Goal: Information Seeking & Learning: Learn about a topic

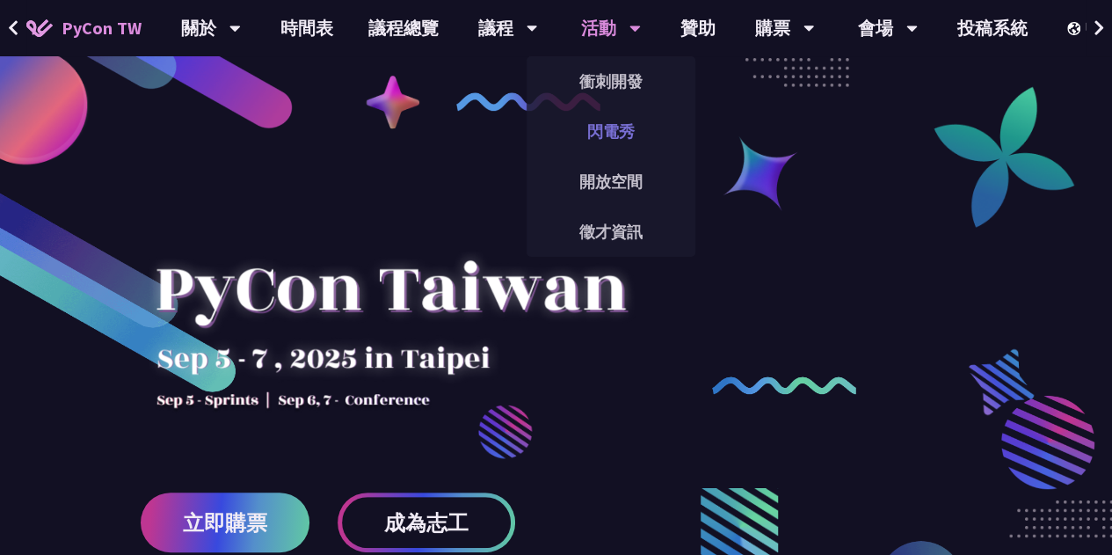
scroll to position [88, 0]
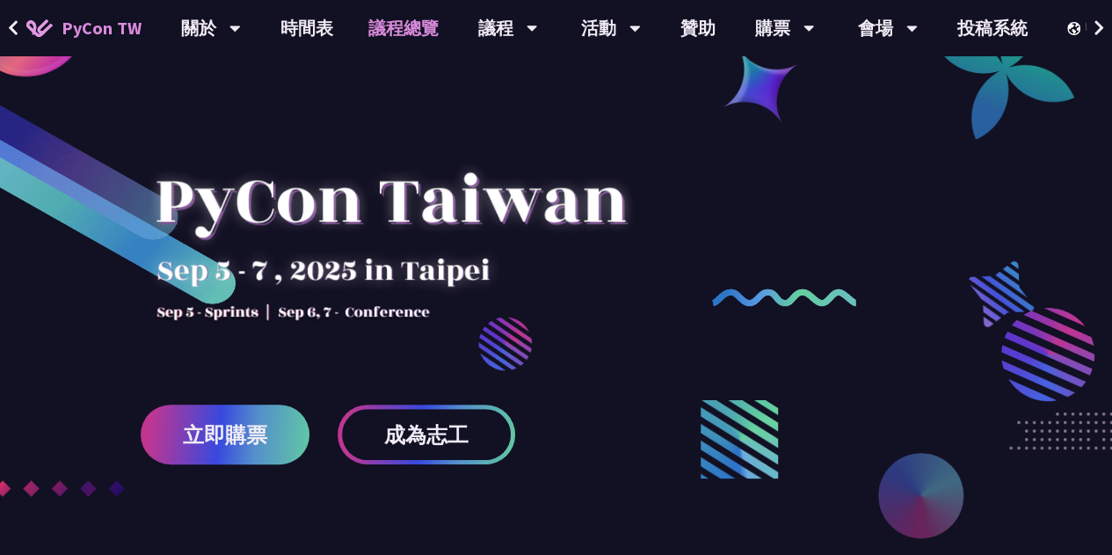
click at [394, 18] on link "議程總覽" at bounding box center [403, 28] width 105 height 56
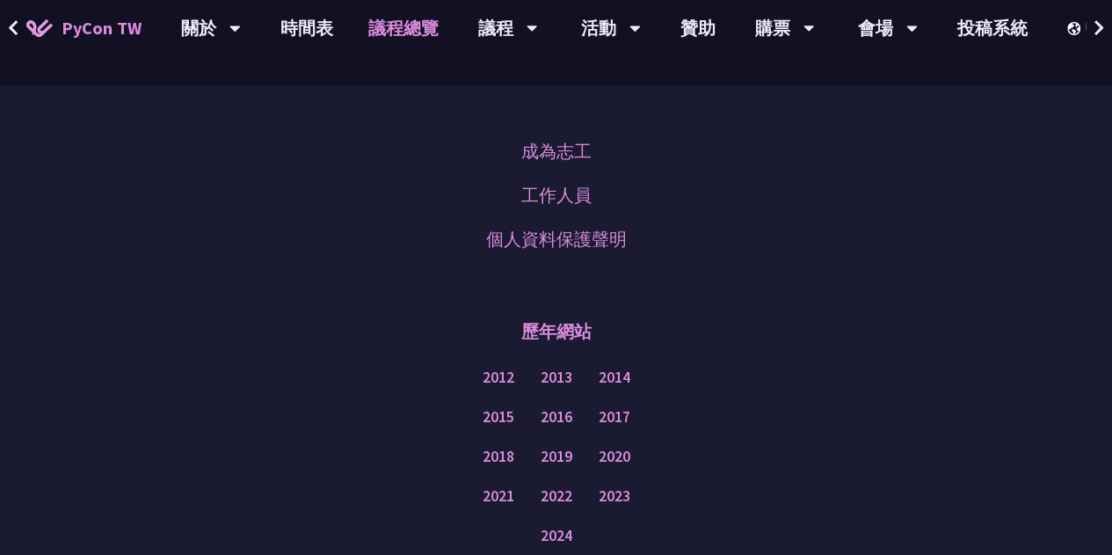
scroll to position [2110, 0]
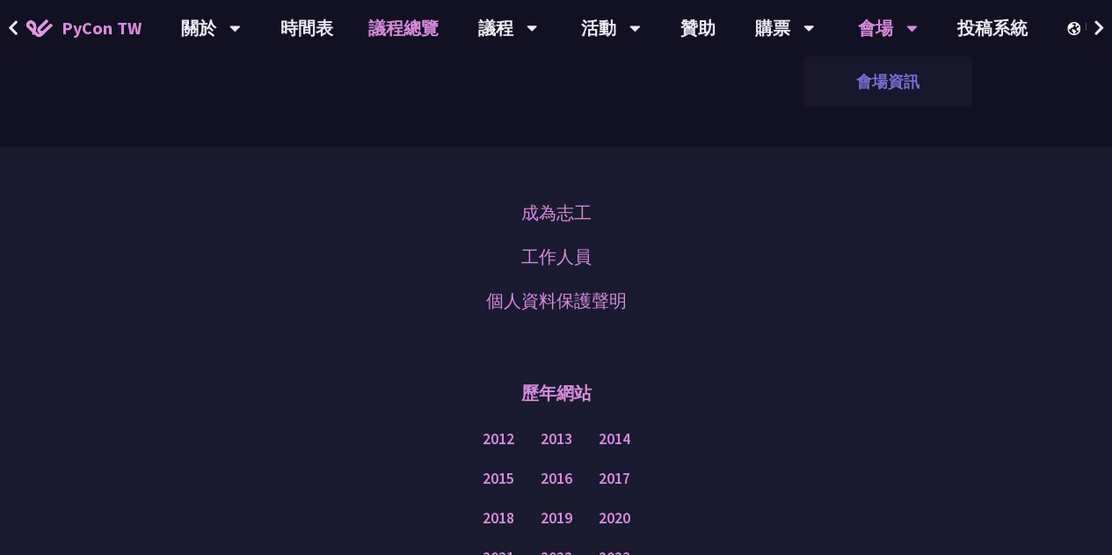
click at [878, 76] on link "會場資訊" at bounding box center [887, 81] width 169 height 41
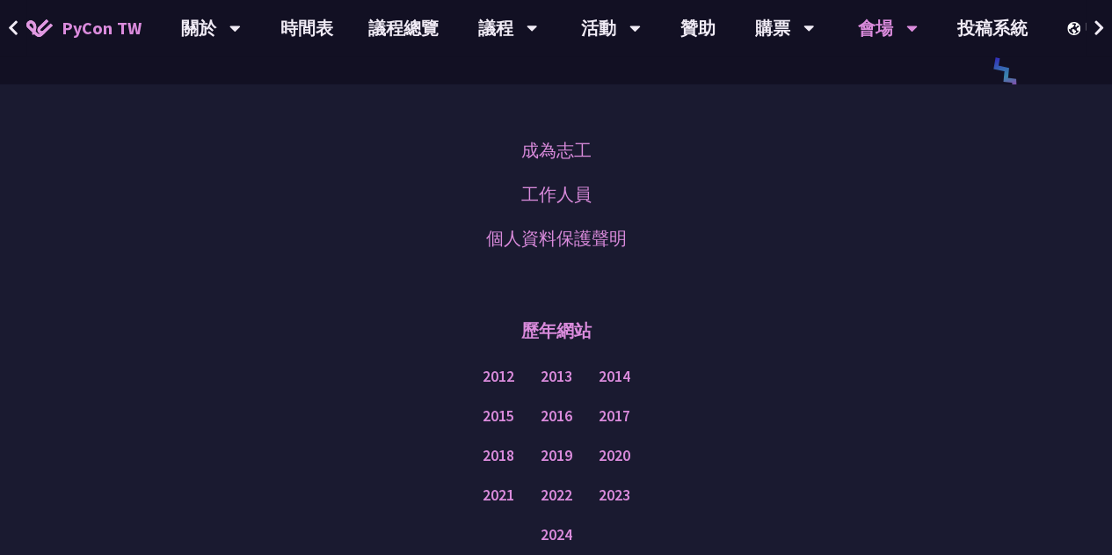
scroll to position [2549, 0]
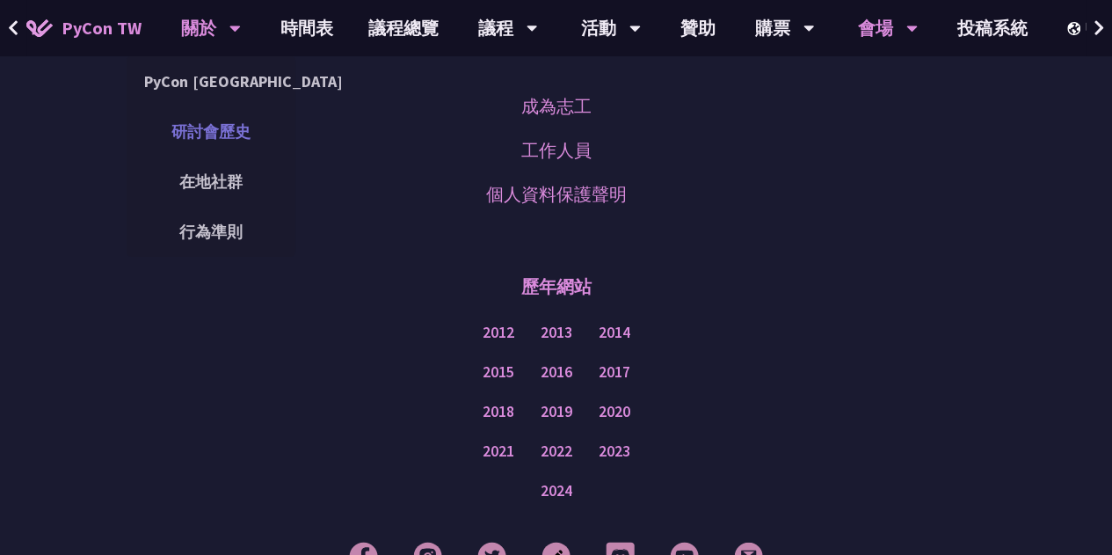
click at [238, 142] on link "研討會歷史" at bounding box center [211, 131] width 169 height 41
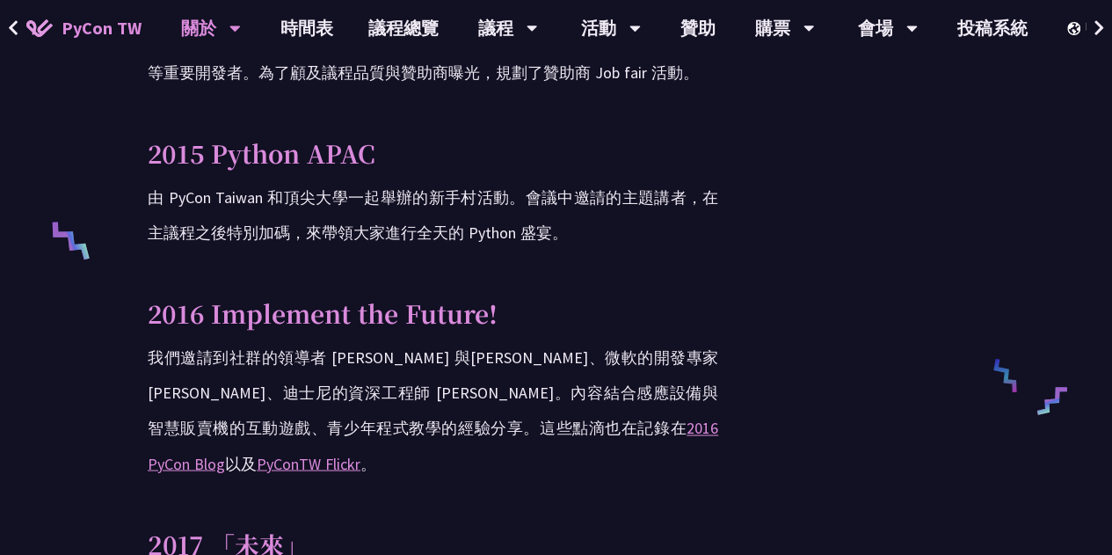
scroll to position [1319, 0]
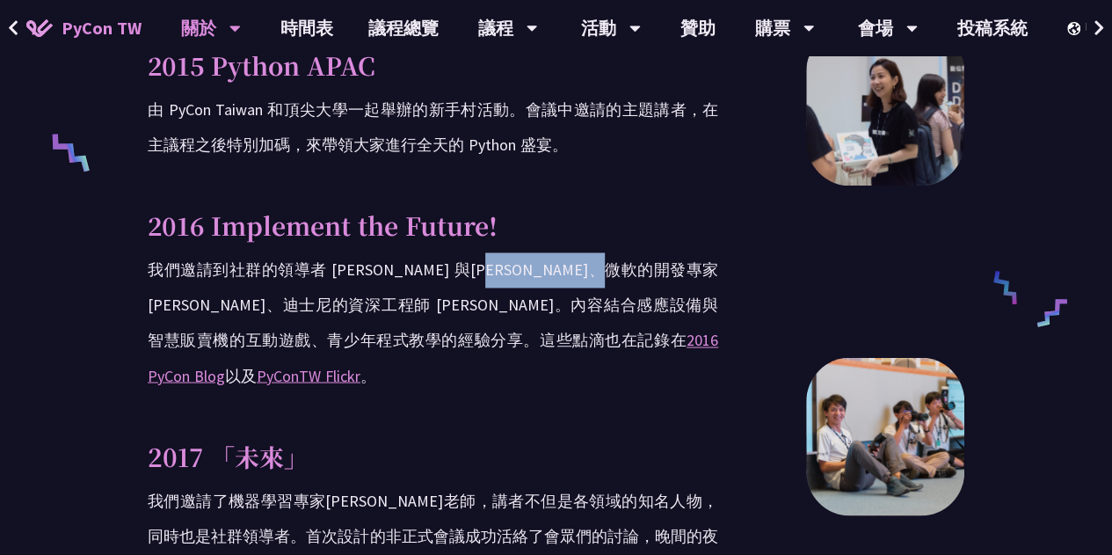
drag, startPoint x: 546, startPoint y: 268, endPoint x: 636, endPoint y: 286, distance: 92.2
click at [636, 286] on p "我們邀請到社群的領導者 [PERSON_NAME] 與[PERSON_NAME]、微軟的開發專家 [PERSON_NAME]、迪士尼的資深工程師 [PERSO…" at bounding box center [433, 322] width 571 height 141
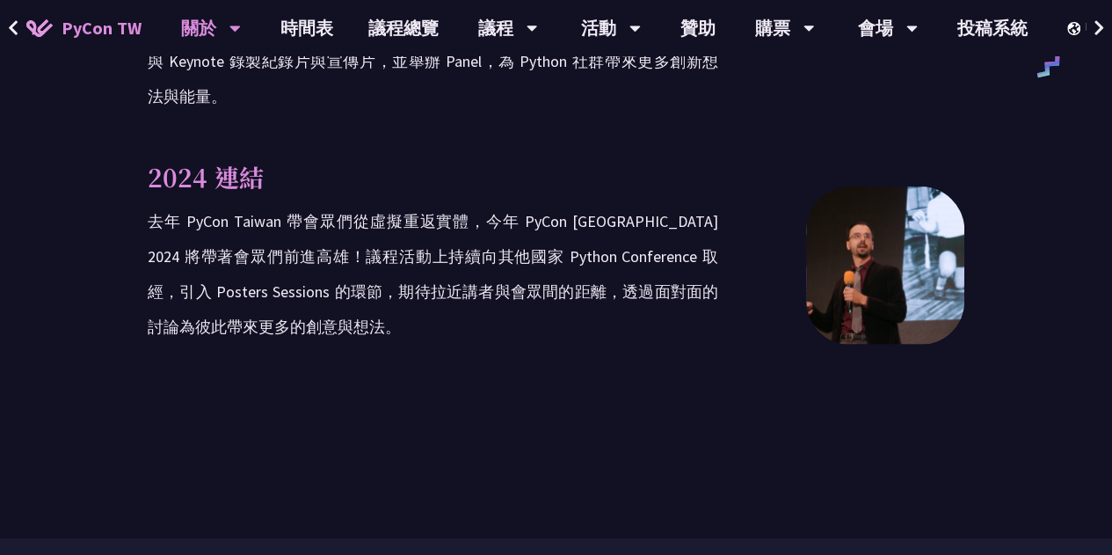
scroll to position [2989, 0]
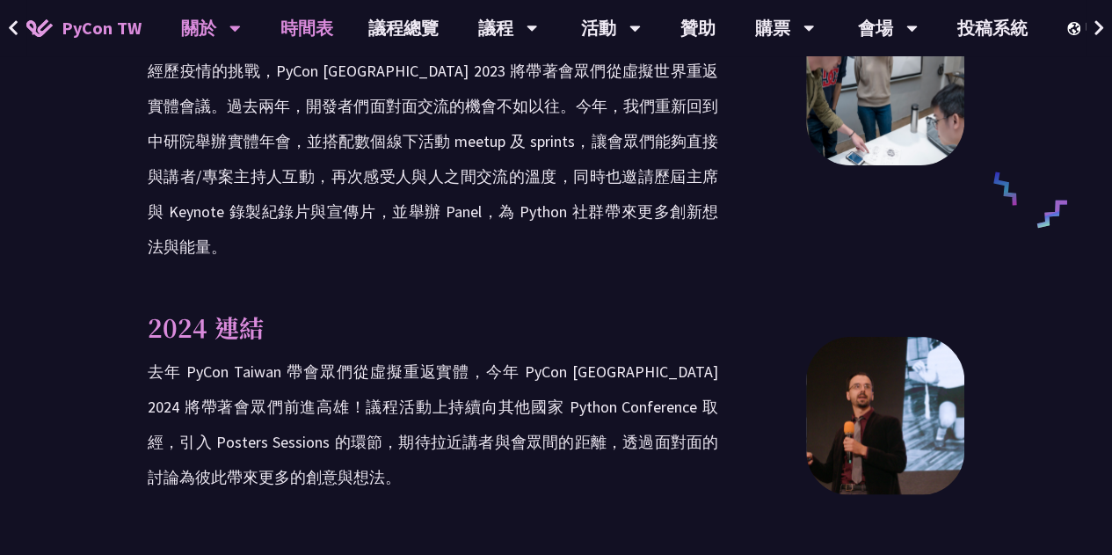
click at [335, 31] on link "時間表" at bounding box center [307, 28] width 88 height 56
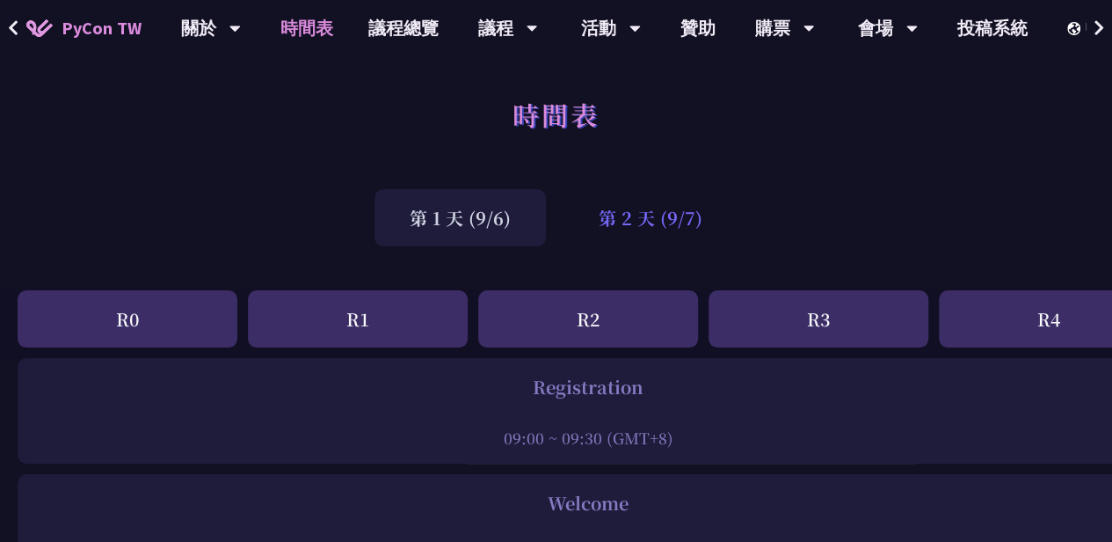
click at [683, 208] on div "第 2 天 (9/7)" at bounding box center [650, 217] width 174 height 57
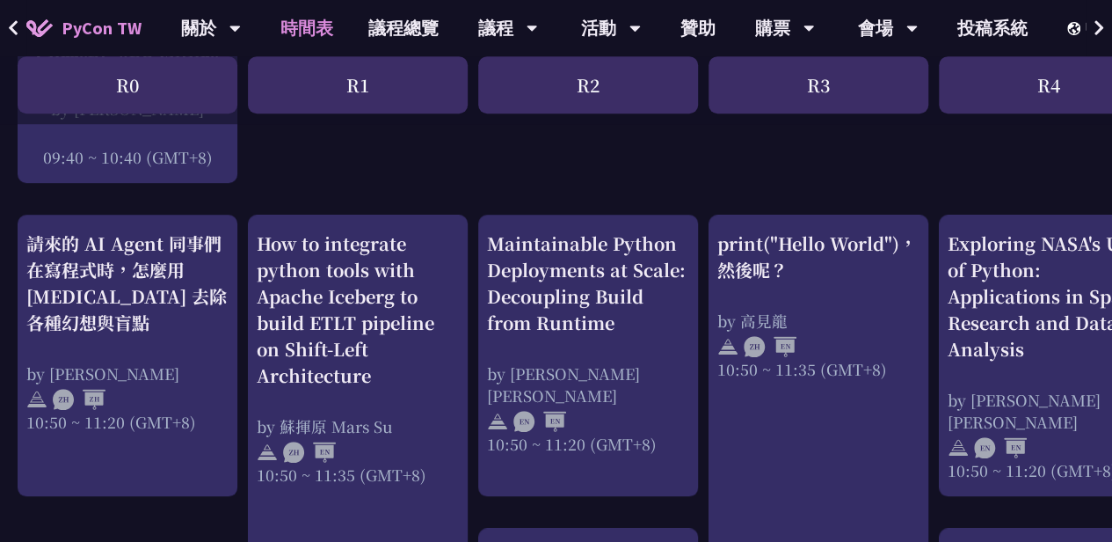
scroll to position [615, 0]
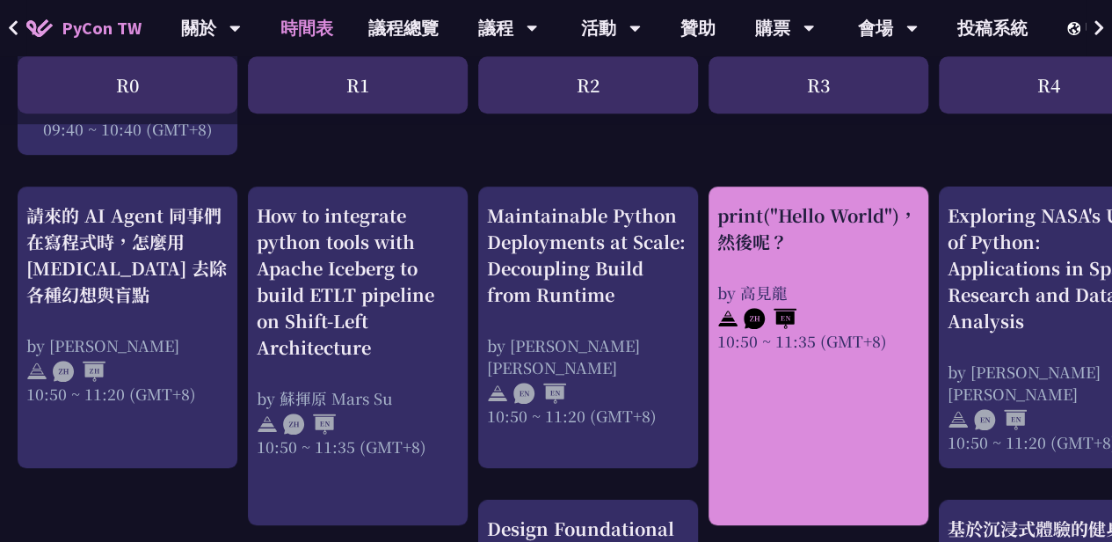
click at [867, 264] on div "print("Hello World")，然後呢？ by [PERSON_NAME] 10:50 ~ 11:35 (GMT+8)" at bounding box center [818, 276] width 202 height 149
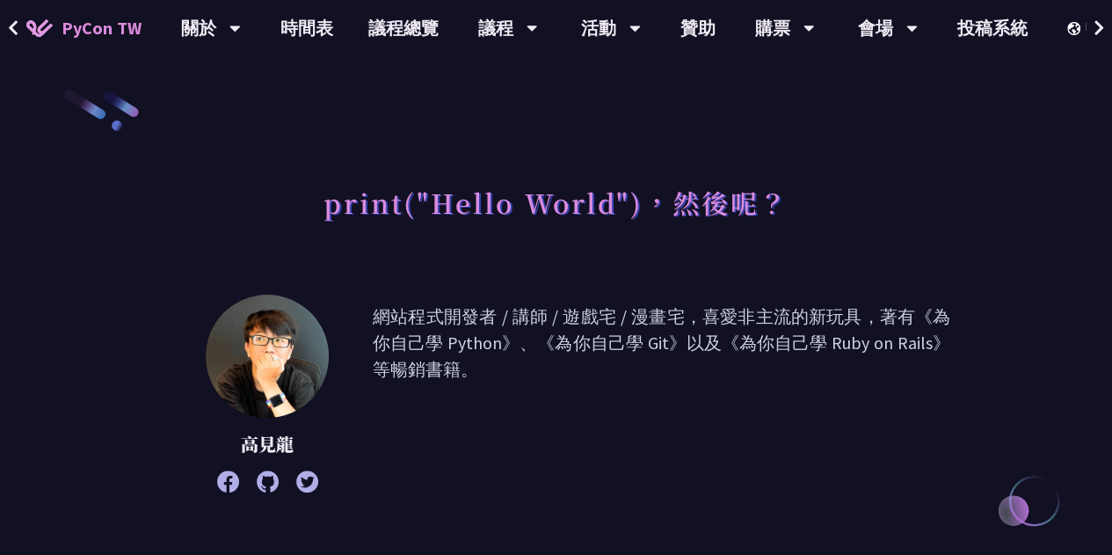
scroll to position [352, 0]
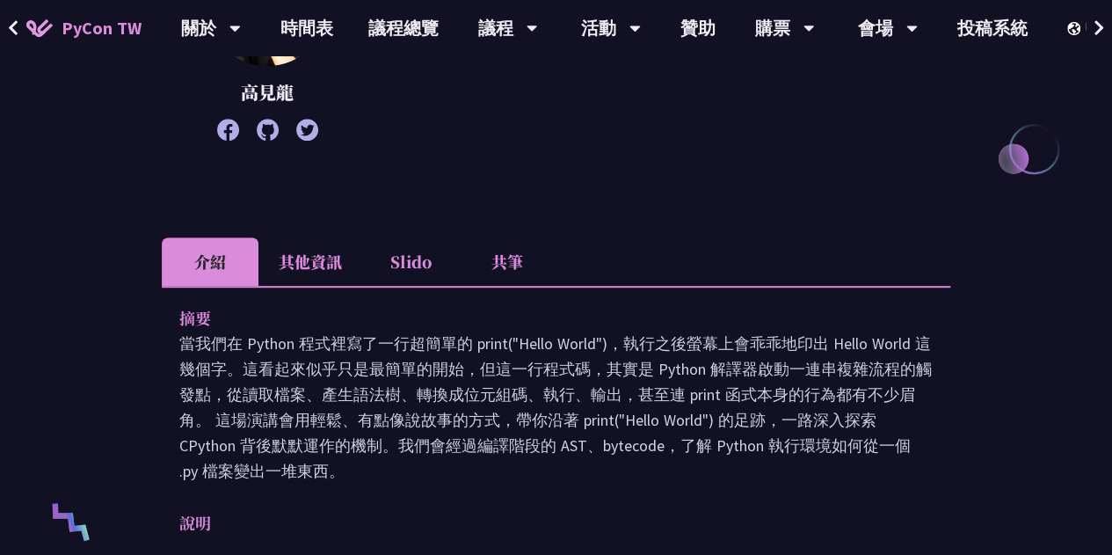
click at [316, 277] on li "其他資訊" at bounding box center [310, 261] width 104 height 48
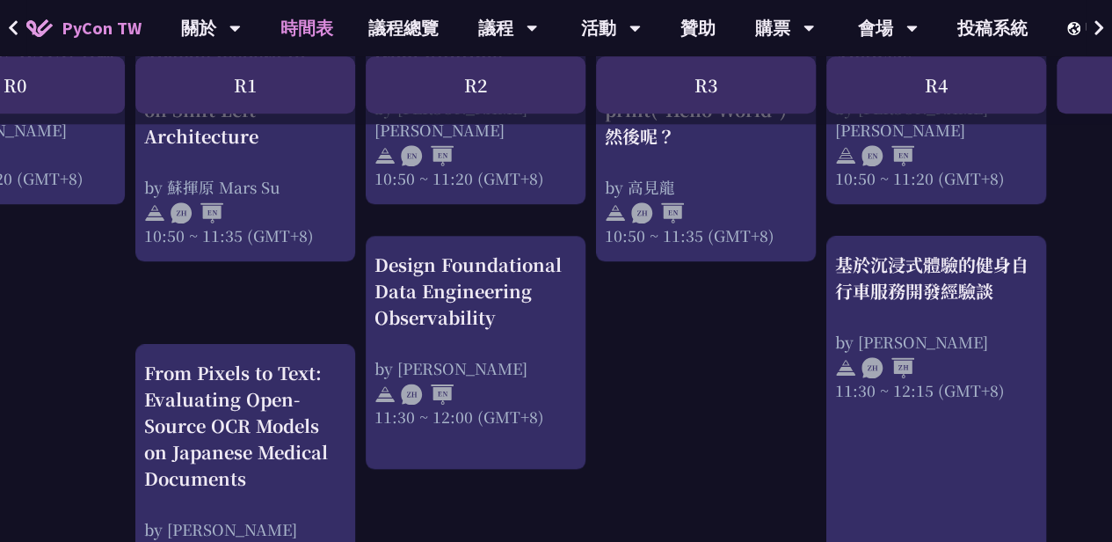
scroll to position [879, 96]
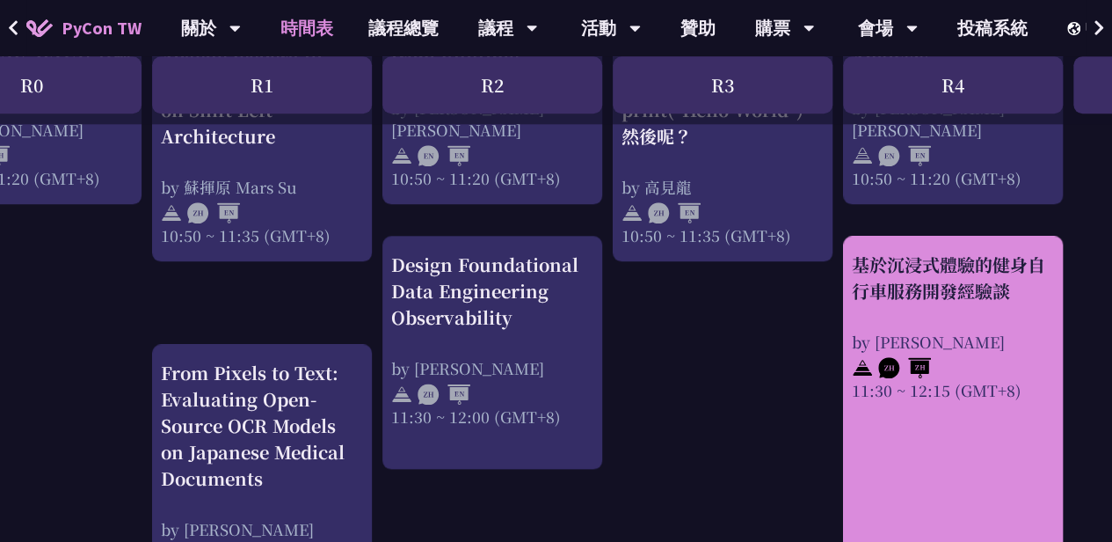
click at [915, 505] on link "基於沉浸式體驗的健身自行車服務開發經驗談 by [PERSON_NAME] 11:30 ~ 12:15 (GMT+8)" at bounding box center [953, 419] width 202 height 337
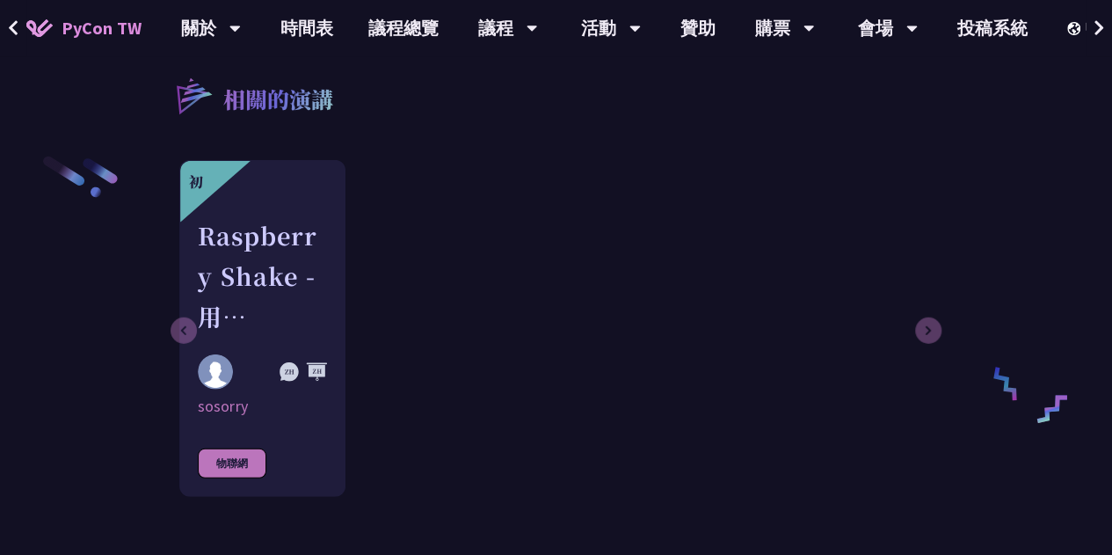
scroll to position [2198, 0]
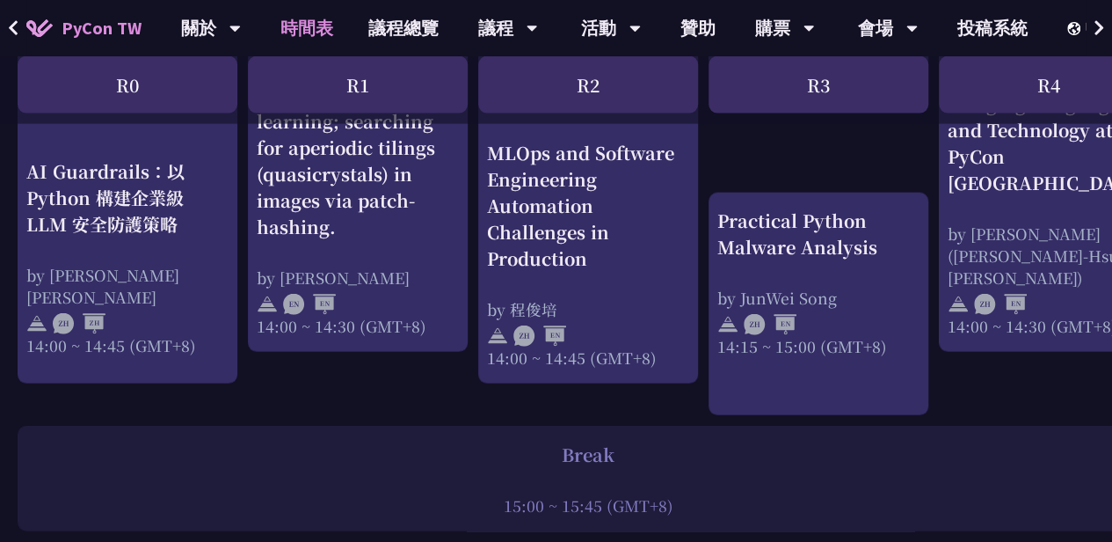
scroll to position [1846, 0]
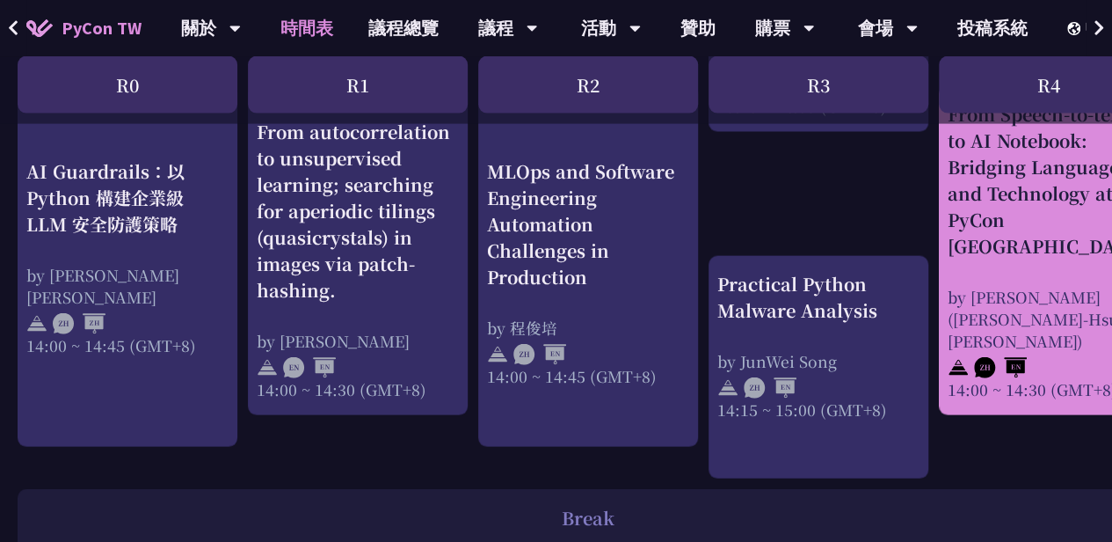
click at [1073, 254] on div "From Speech-to-text to AI Notebook: Bridging Language and Technology at PyCon […" at bounding box center [1049, 180] width 202 height 158
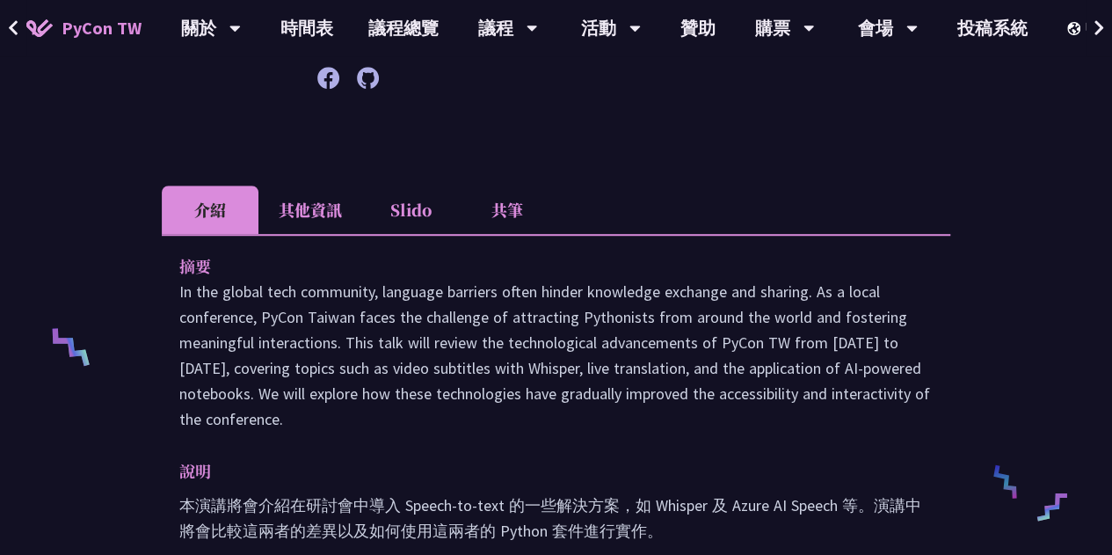
scroll to position [440, 0]
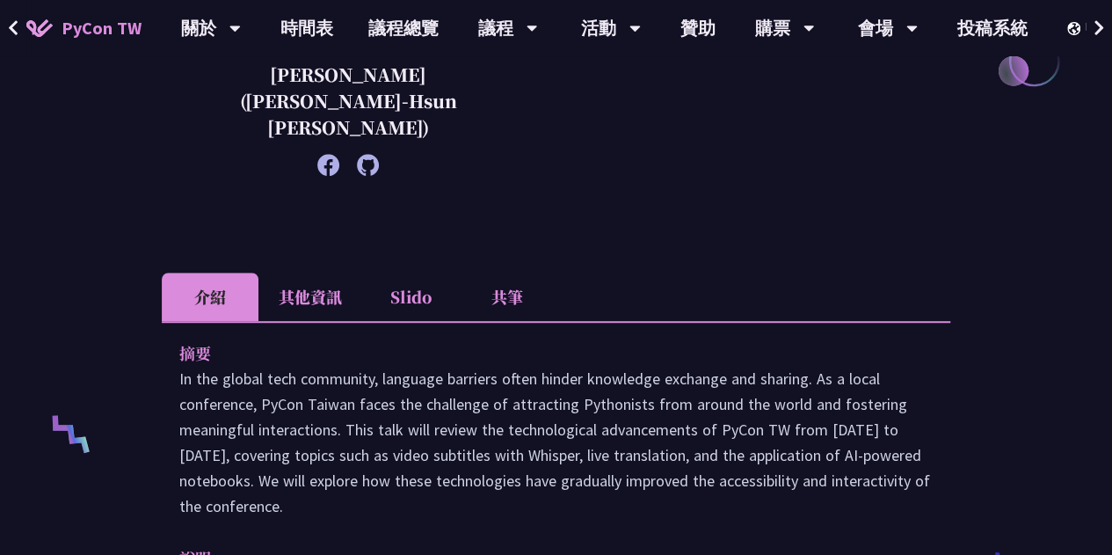
click at [325, 273] on li "其他資訊" at bounding box center [310, 297] width 104 height 48
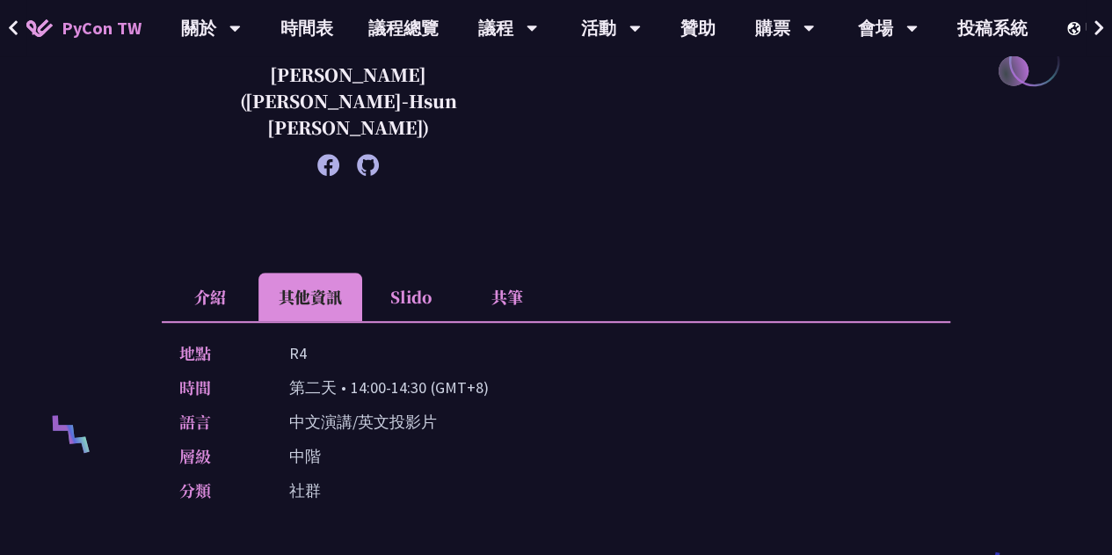
click at [438, 273] on li "Slido" at bounding box center [410, 297] width 97 height 48
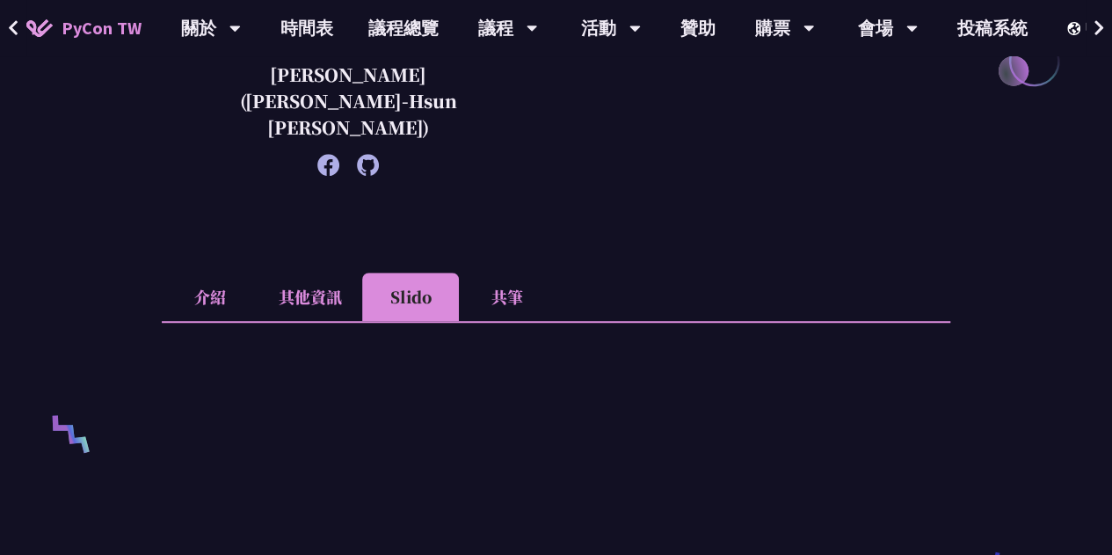
click at [532, 273] on li "共筆" at bounding box center [507, 297] width 97 height 48
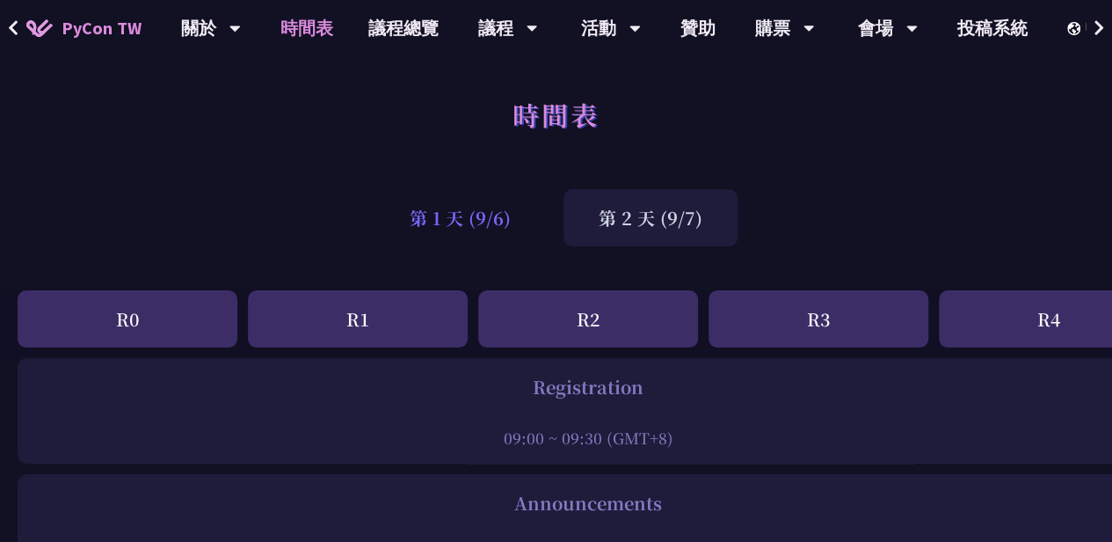
click at [469, 200] on div "第 1 天 (9/6)" at bounding box center [459, 217] width 171 height 57
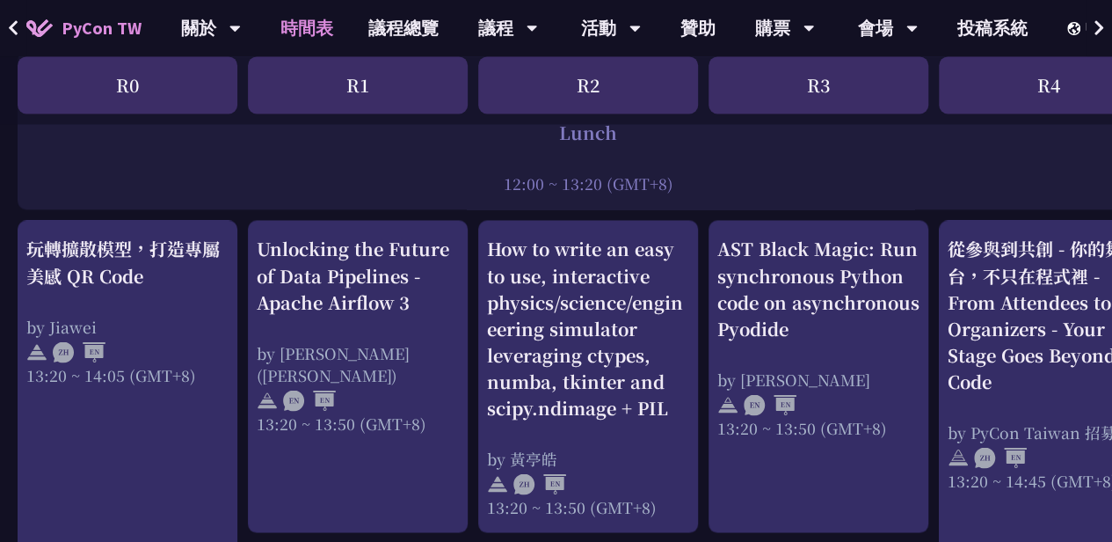
scroll to position [1319, 0]
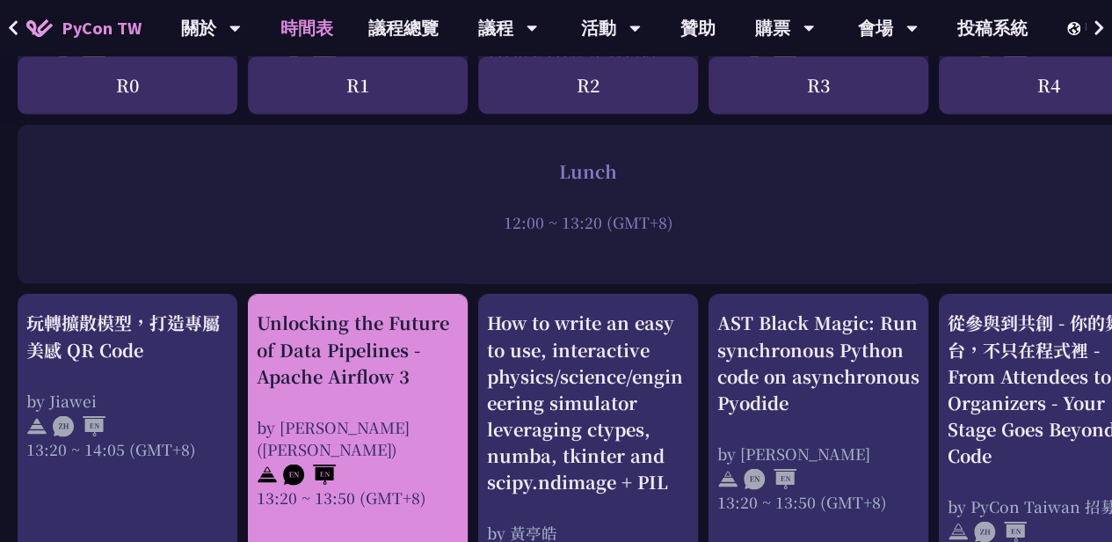
click at [345, 351] on div "Unlocking the Future of Data Pipelines - Apache Airflow 3" at bounding box center [358, 348] width 202 height 79
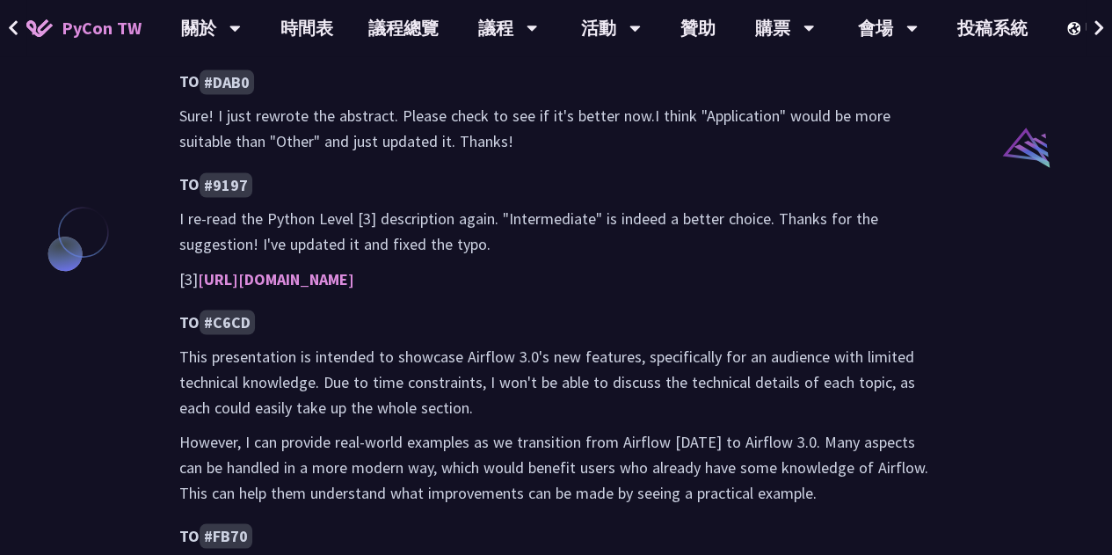
scroll to position [1494, 0]
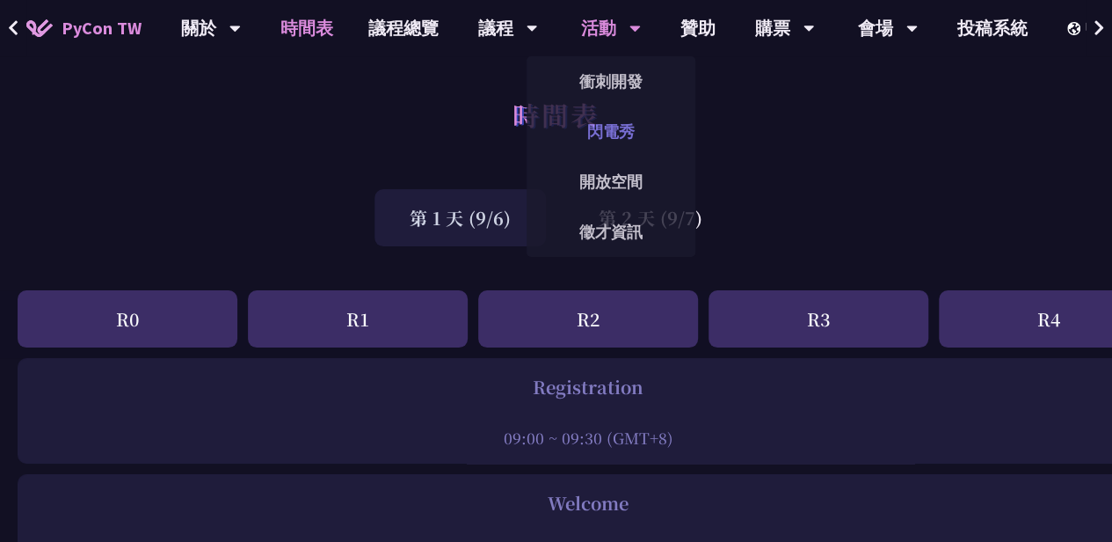
click at [617, 116] on link "閃電秀" at bounding box center [611, 131] width 169 height 41
